Goal: Task Accomplishment & Management: Complete application form

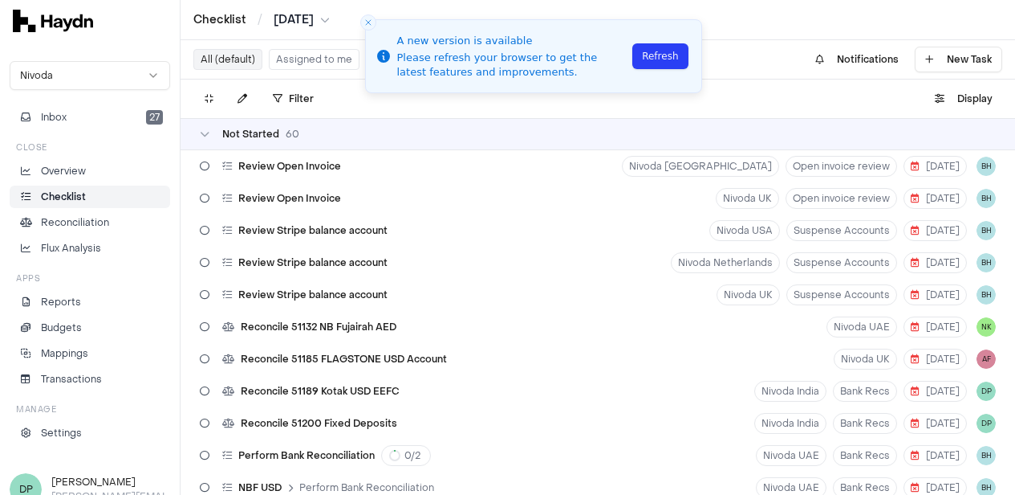
click at [302, 60] on button "Assigned to me" at bounding box center [314, 59] width 91 height 21
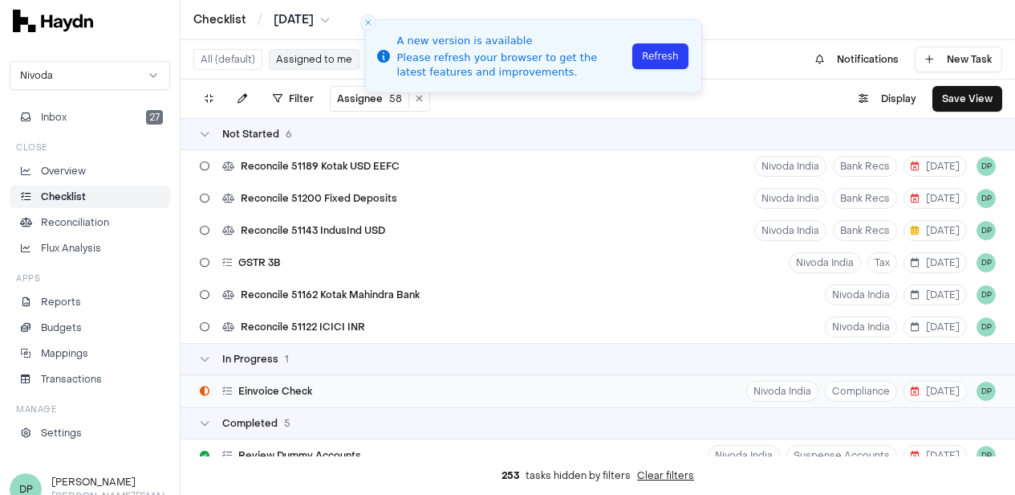
click at [315, 393] on div "Einvoice Check" at bounding box center [255, 391] width 125 height 31
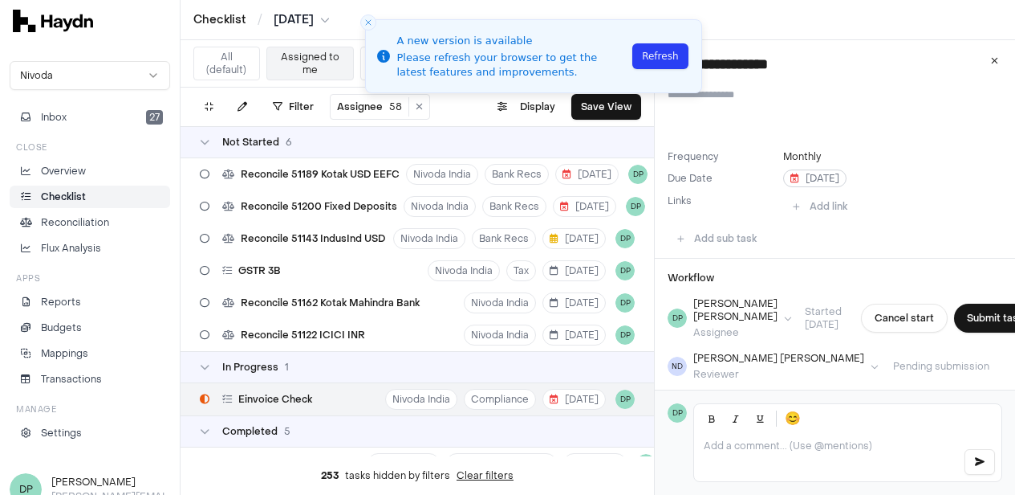
click at [816, 178] on span "[DATE]" at bounding box center [815, 178] width 49 height 13
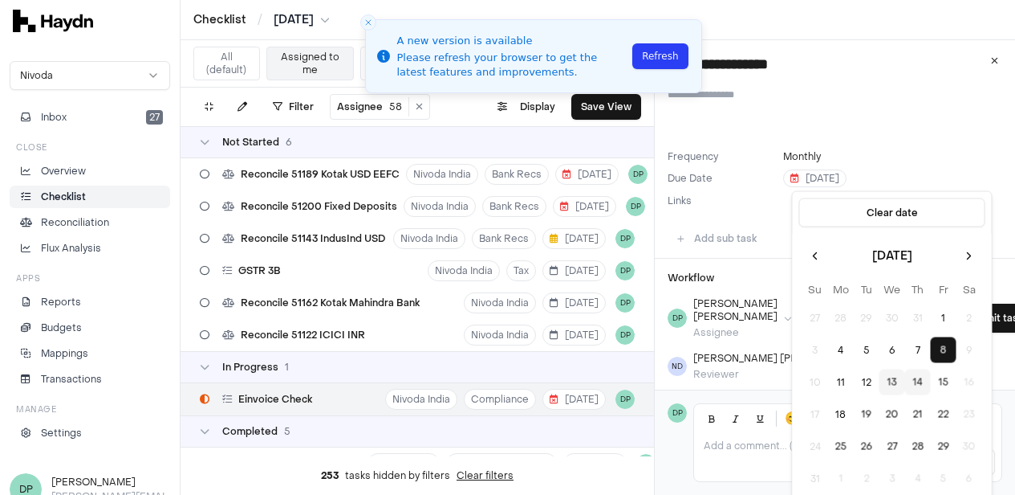
click at [925, 381] on button "14" at bounding box center [919, 382] width 26 height 26
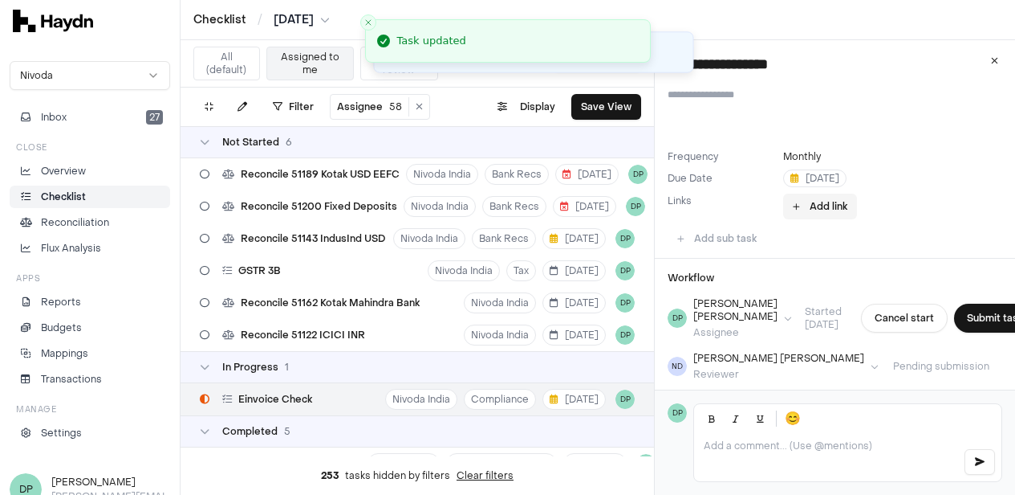
click at [832, 206] on button "Add link" at bounding box center [820, 206] width 74 height 26
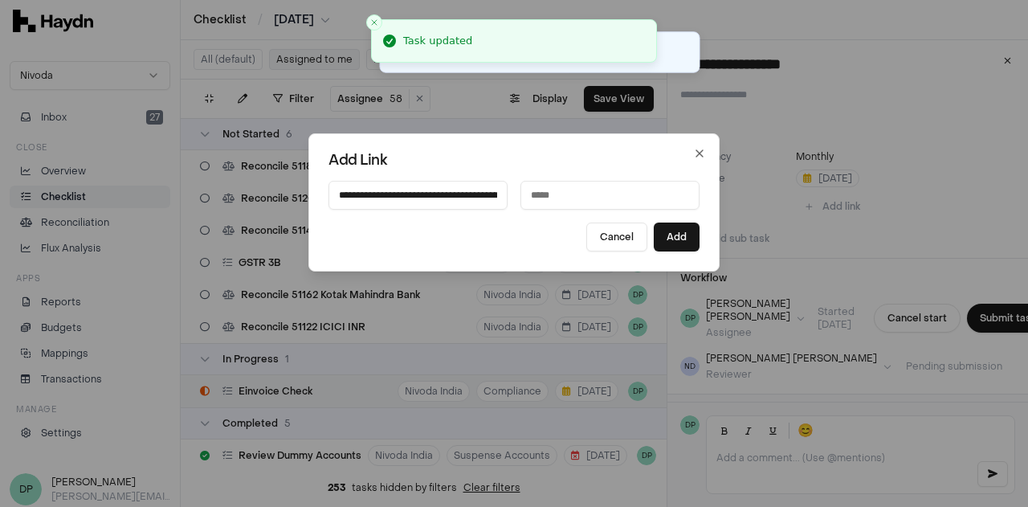
scroll to position [0, 218]
type input "**********"
click at [581, 197] on input at bounding box center [609, 195] width 179 height 29
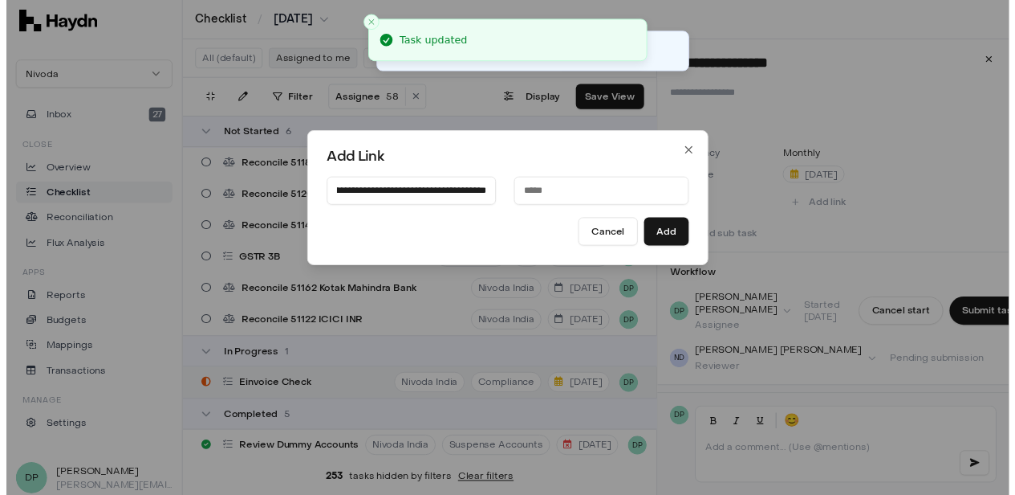
scroll to position [0, 0]
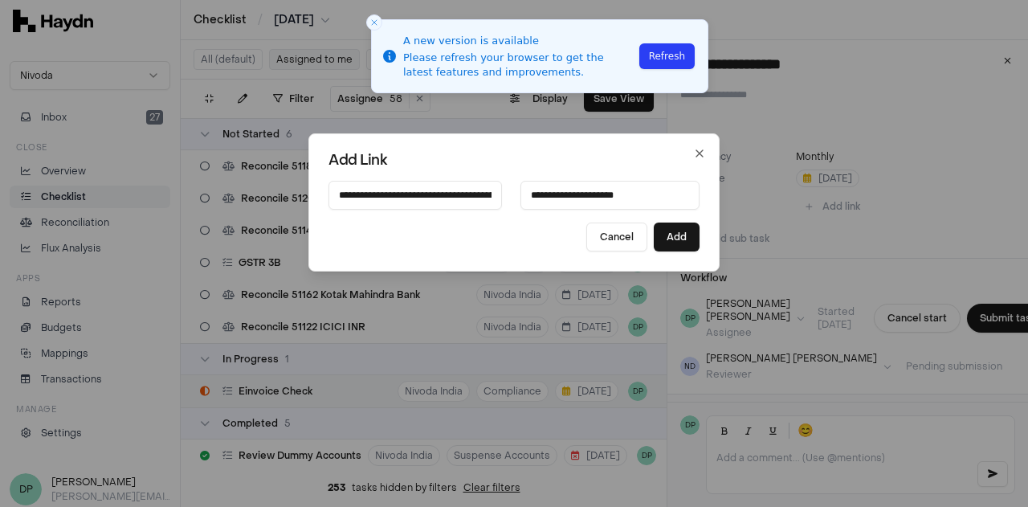
type input "**********"
click at [586, 222] on button "Cancel" at bounding box center [616, 236] width 61 height 29
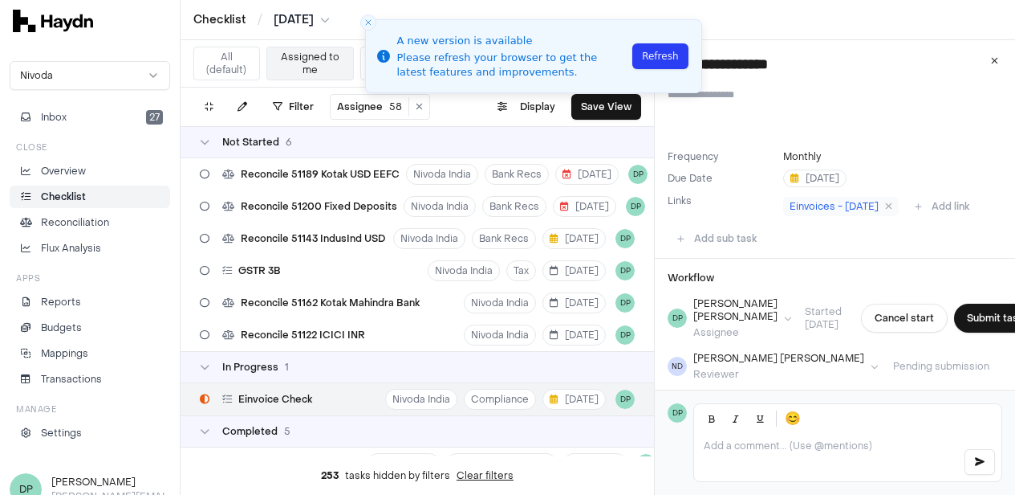
scroll to position [56, 0]
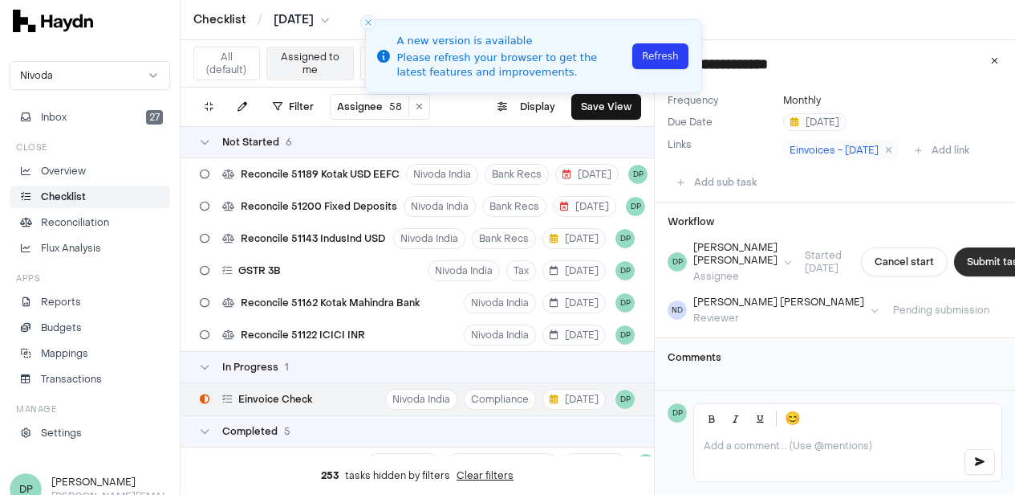
click at [954, 267] on button "Submit task" at bounding box center [995, 261] width 82 height 29
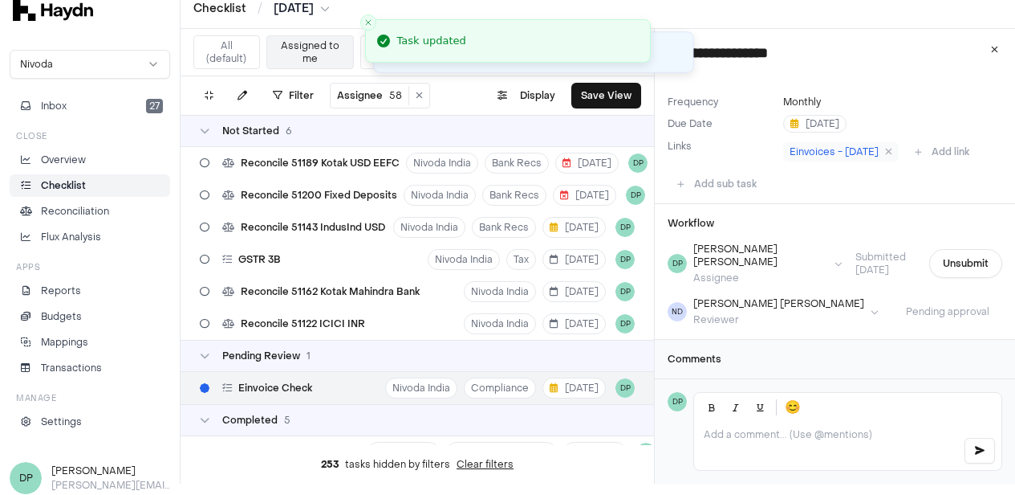
scroll to position [20, 0]
